Goal: Information Seeking & Learning: Learn about a topic

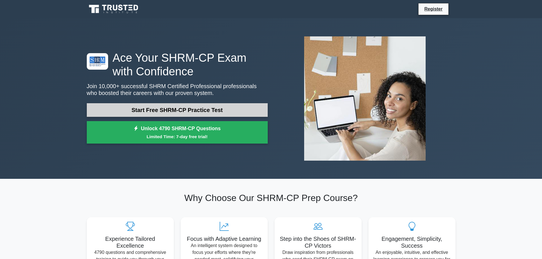
click at [197, 108] on link "Start Free SHRM-CP Practice Test" at bounding box center [177, 110] width 181 height 14
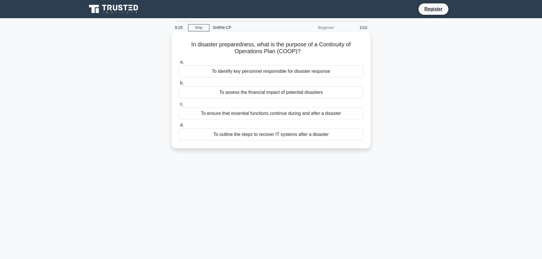
click at [205, 118] on div "To ensure that essential functions continue during and after a disaster" at bounding box center [271, 114] width 184 height 12
click at [179, 106] on input "c. To ensure that essential functions continue during and after a disaster" at bounding box center [179, 104] width 0 height 4
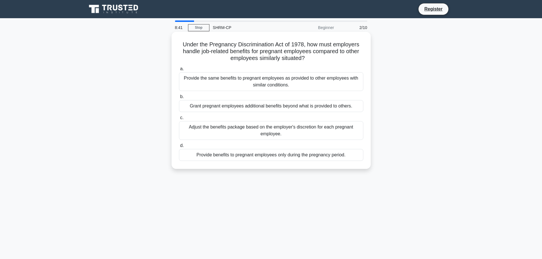
click at [199, 135] on div "Adjust the benefits package based on the employer's discretion for each pregnan…" at bounding box center [271, 130] width 184 height 19
click at [179, 120] on input "c. Adjust the benefits package based on the employer's discretion for each preg…" at bounding box center [179, 118] width 0 height 4
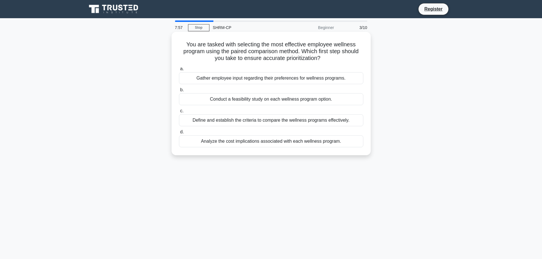
click at [219, 121] on div "Define and establish the criteria to compare the wellness programs effectively." at bounding box center [271, 120] width 184 height 12
click at [179, 113] on input "c. Define and establish the criteria to compare the wellness programs effective…" at bounding box center [179, 111] width 0 height 4
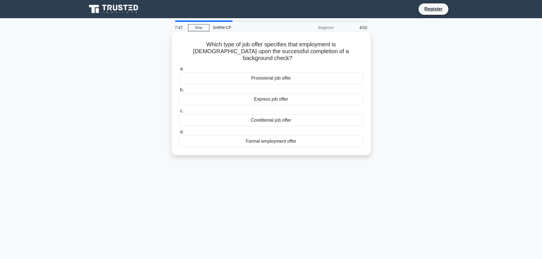
click at [232, 114] on div "Conditional job offer" at bounding box center [271, 120] width 184 height 12
click at [179, 112] on input "c. Conditional job offer" at bounding box center [179, 111] width 0 height 4
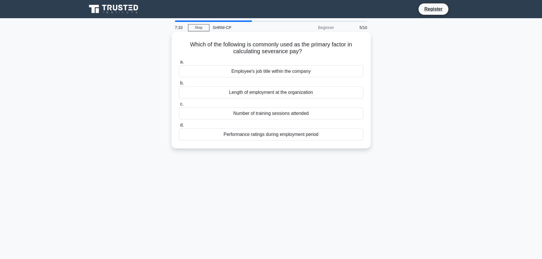
click at [203, 95] on div "Length of employment at the organization" at bounding box center [271, 93] width 184 height 12
click at [179, 85] on input "b. Length of employment at the organization" at bounding box center [179, 83] width 0 height 4
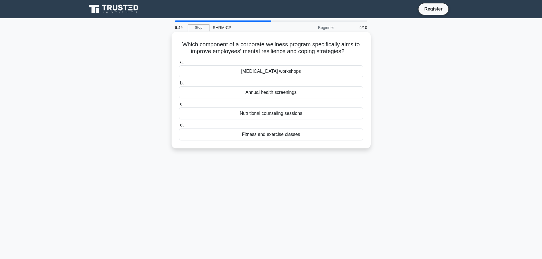
click at [277, 75] on div "Stress management workshops" at bounding box center [271, 71] width 184 height 12
click at [179, 64] on input "a. Stress management workshops" at bounding box center [179, 62] width 0 height 4
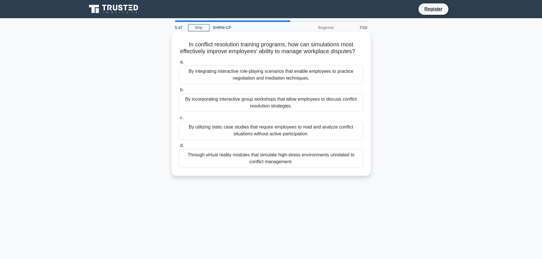
click at [231, 84] on div "By integrating interactive role-playing scenarios that enable employees to prac…" at bounding box center [271, 74] width 184 height 19
click at [179, 64] on input "a. By integrating interactive role-playing scenarios that enable employees to p…" at bounding box center [179, 62] width 0 height 4
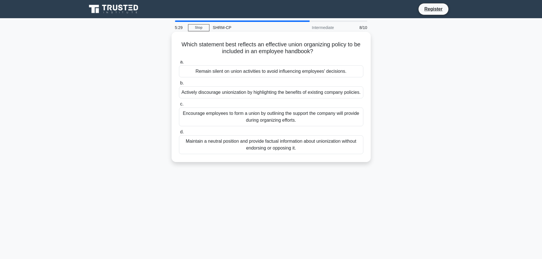
click at [248, 154] on div "Maintain a neutral position and provide factual information about unionization …" at bounding box center [271, 144] width 184 height 19
click at [240, 151] on div "Maintain a neutral position and provide factual information about unionization …" at bounding box center [271, 144] width 184 height 19
click at [179, 134] on input "d. Maintain a neutral position and provide factual information about unionizati…" at bounding box center [179, 132] width 0 height 4
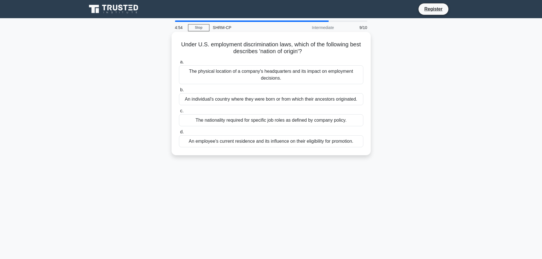
click at [197, 100] on div "An individual's country where they were born or from which their ancestors orig…" at bounding box center [271, 99] width 184 height 12
click at [179, 92] on input "b. An individual's country where they were born or from which their ancestors o…" at bounding box center [179, 90] width 0 height 4
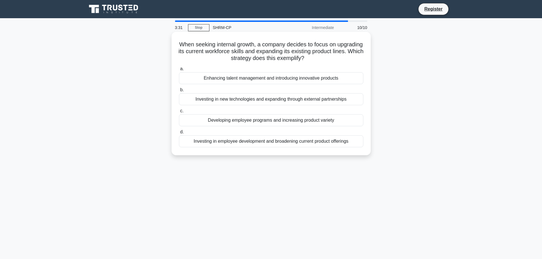
click at [229, 120] on div "Developing employee programs and increasing product variety" at bounding box center [271, 120] width 184 height 12
click at [179, 113] on input "c. Developing employee programs and increasing product variety" at bounding box center [179, 111] width 0 height 4
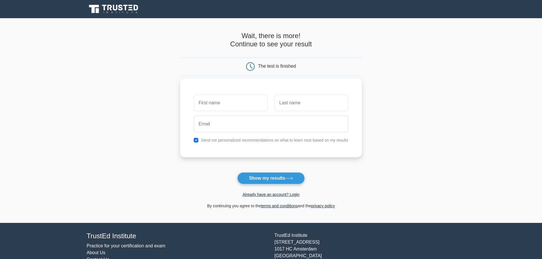
click at [214, 141] on label "Send me personalized recommendations on what to learn next based on my results" at bounding box center [274, 140] width 147 height 5
click at [300, 184] on button "Show my results" at bounding box center [270, 178] width 67 height 12
click at [201, 141] on div "Send me personalized recommendations on what to learn next based on my results" at bounding box center [270, 140] width 161 height 7
click at [196, 140] on input "checkbox" at bounding box center [196, 140] width 5 height 5
checkbox input "false"
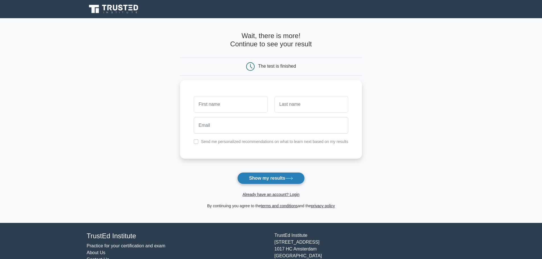
click at [261, 180] on button "Show my results" at bounding box center [270, 178] width 67 height 12
click at [225, 94] on div at bounding box center [230, 102] width 81 height 21
click at [226, 102] on input "text" at bounding box center [231, 103] width 74 height 17
type input "Ianka"
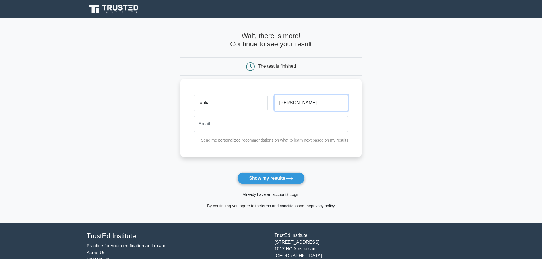
type input "Martinez"
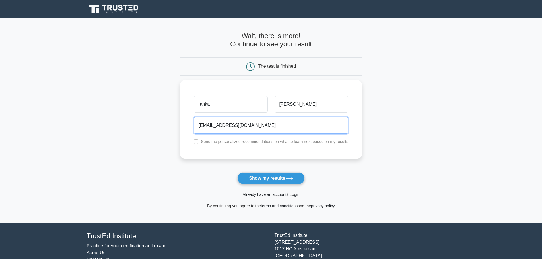
type input "ianka.me28@hotmail.com"
click at [139, 96] on main "Wait, there is more! Continue to see your result The test is finished Ianka" at bounding box center [271, 120] width 542 height 205
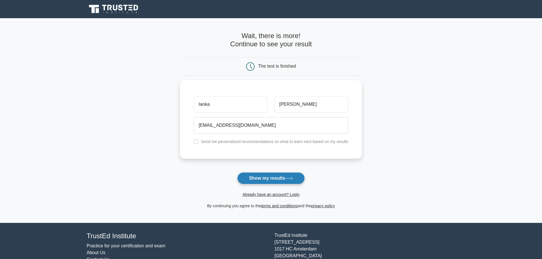
click at [265, 177] on button "Show my results" at bounding box center [270, 178] width 67 height 12
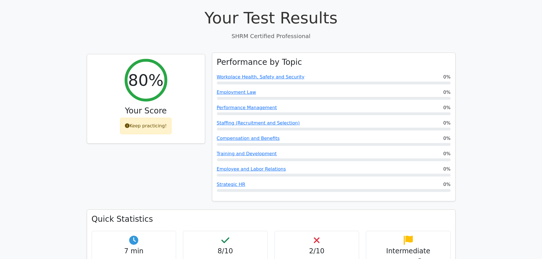
scroll to position [256, 0]
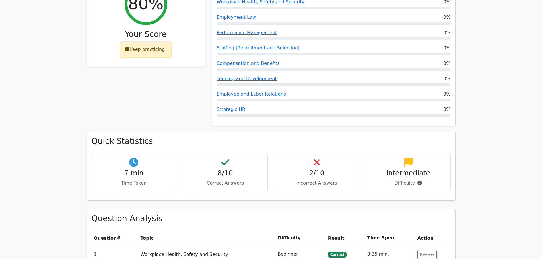
click at [321, 169] on h4 "2/10" at bounding box center [316, 173] width 75 height 8
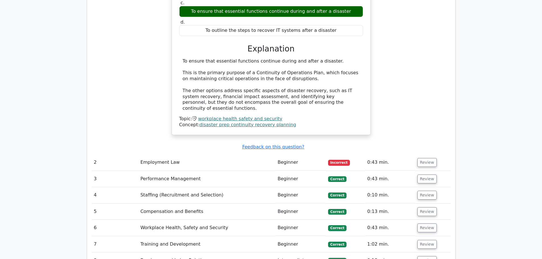
scroll to position [614, 0]
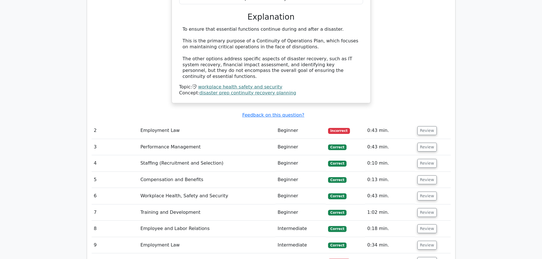
click at [155, 123] on td "Employment Law" at bounding box center [206, 131] width 137 height 16
click at [156, 123] on td "Employment Law" at bounding box center [206, 131] width 137 height 16
click at [93, 123] on td "2" at bounding box center [115, 131] width 47 height 16
click at [244, 123] on td "Employment Law" at bounding box center [206, 131] width 137 height 16
click at [426, 123] on td "Review" at bounding box center [433, 131] width 36 height 16
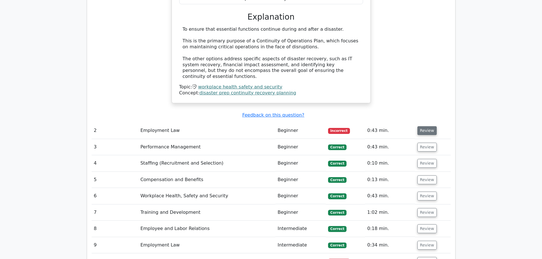
click at [427, 126] on button "Review" at bounding box center [426, 130] width 19 height 9
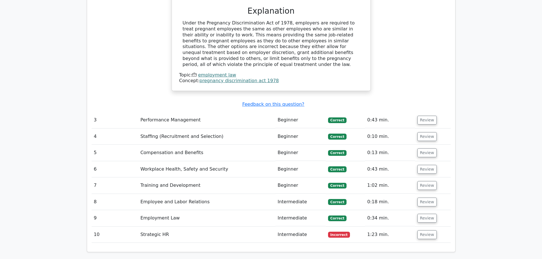
scroll to position [956, 0]
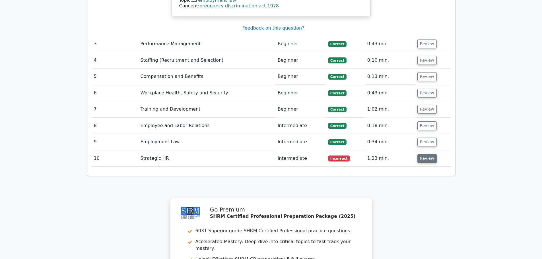
click at [429, 154] on button "Review" at bounding box center [426, 158] width 19 height 9
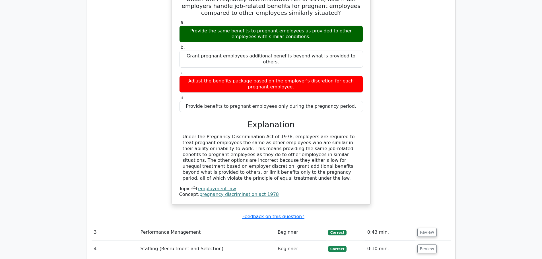
scroll to position [671, 0]
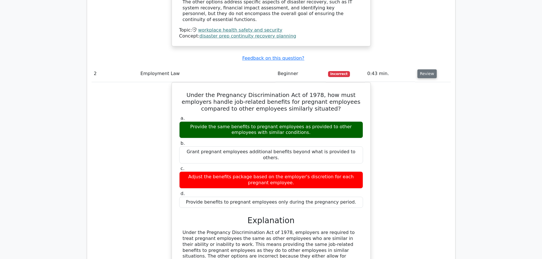
click at [432, 69] on button "Review" at bounding box center [426, 73] width 19 height 9
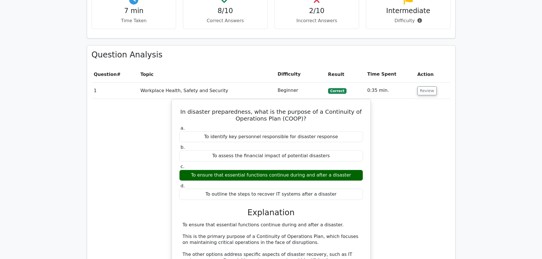
scroll to position [358, 0]
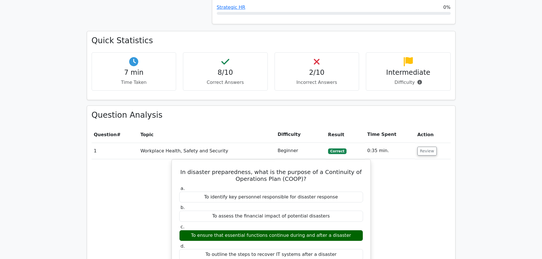
click at [432, 143] on td "Review" at bounding box center [433, 151] width 36 height 16
click at [428, 147] on button "Review" at bounding box center [426, 151] width 19 height 9
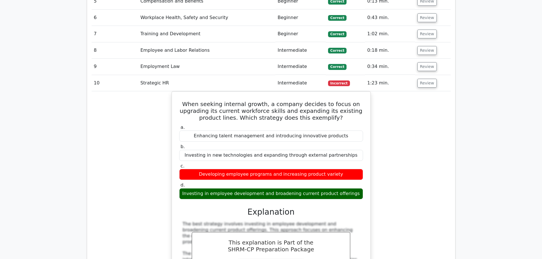
scroll to position [501, 0]
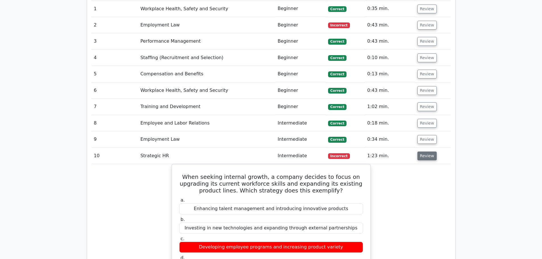
click at [426, 152] on button "Review" at bounding box center [426, 156] width 19 height 9
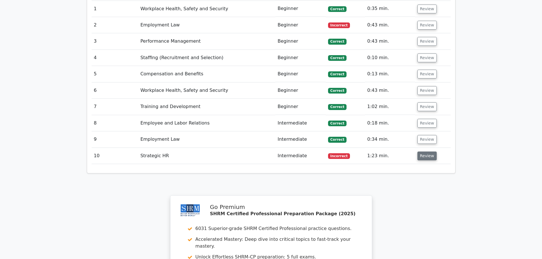
click at [431, 152] on button "Review" at bounding box center [426, 156] width 19 height 9
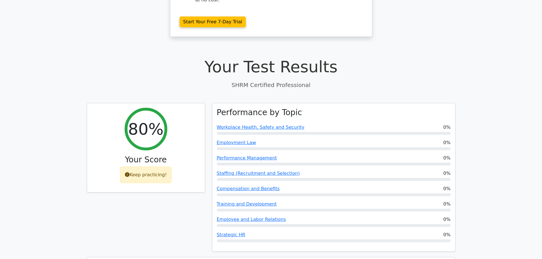
scroll to position [17, 0]
